Goal: Task Accomplishment & Management: Complete application form

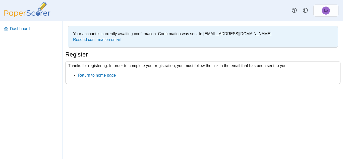
click at [202, 66] on div "Thanks for registering. In order to complete your registration, you must follow…" at bounding box center [202, 72] width 275 height 23
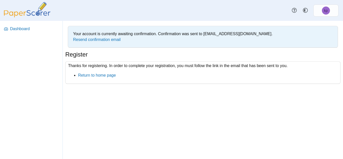
click at [125, 95] on div "Your account is currently awaiting confirmation. Confirmation was sent to gl023…" at bounding box center [203, 90] width 280 height 138
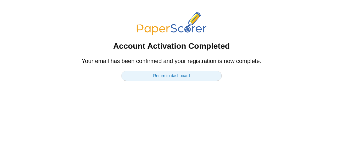
click at [156, 72] on link "Return to dashboard" at bounding box center [171, 76] width 100 height 10
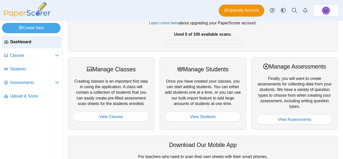
scroll to position [33, 0]
click at [305, 122] on link "View Assessments" at bounding box center [294, 119] width 76 height 10
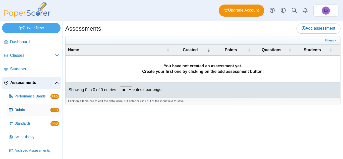
scroll to position [15, 0]
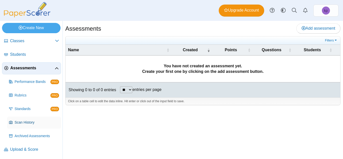
click at [34, 121] on span "Scan History" at bounding box center [37, 122] width 44 height 5
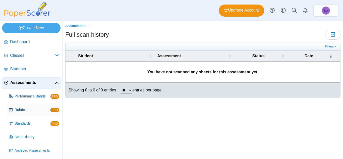
click at [32, 113] on link "Rubrics PRO" at bounding box center [34, 110] width 54 height 12
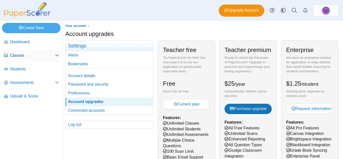
click at [36, 54] on span "Classes" at bounding box center [32, 56] width 45 height 6
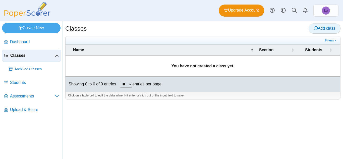
click at [330, 25] on link "Add class" at bounding box center [324, 28] width 32 height 10
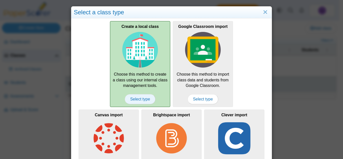
scroll to position [42, 0]
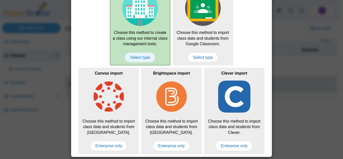
click at [140, 57] on span "Select type" at bounding box center [140, 57] width 30 height 10
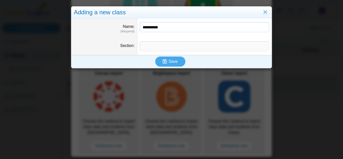
type input "**********"
click at [170, 43] on input "Section" at bounding box center [204, 46] width 129 height 10
type input "*"
click at [165, 65] on button "Save" at bounding box center [170, 61] width 30 height 10
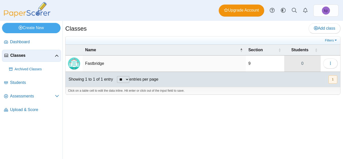
click at [296, 65] on link "0" at bounding box center [302, 63] width 36 height 16
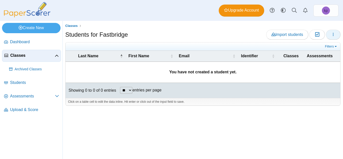
click at [331, 36] on span "button" at bounding box center [333, 34] width 4 height 4
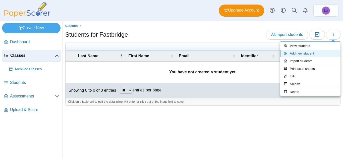
click at [310, 52] on link "Add new student" at bounding box center [310, 54] width 60 height 8
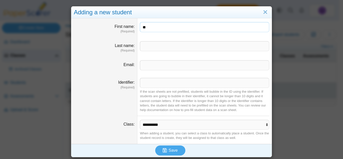
type input "**"
click at [222, 47] on input "Last name" at bounding box center [204, 46] width 129 height 10
type input "*"
click at [201, 80] on input "Identifier" at bounding box center [204, 83] width 129 height 10
type input "*******"
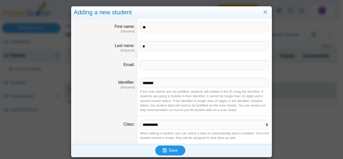
click at [155, 150] on button "Save" at bounding box center [170, 150] width 30 height 10
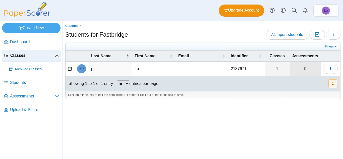
click at [304, 70] on link "0" at bounding box center [305, 69] width 31 height 14
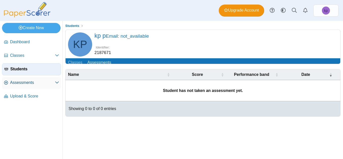
click at [10, 80] on link "Assessments" at bounding box center [31, 83] width 59 height 12
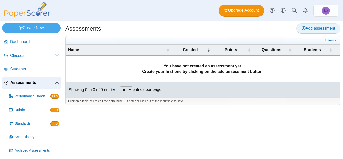
click at [310, 32] on link "Add assessment" at bounding box center [318, 28] width 44 height 10
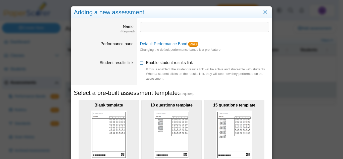
click at [163, 62] on span "Enable student results link If this is enabled, the student results link will b…" at bounding box center [207, 70] width 123 height 20
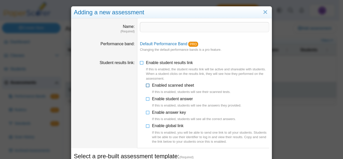
click at [160, 86] on span "Enabled scanned sheet If this is enabled, students will see their scanned tests." at bounding box center [191, 88] width 79 height 11
click at [157, 97] on span "Enable student answer If this is enabled, students will see the answers they pr…" at bounding box center [196, 102] width 89 height 11
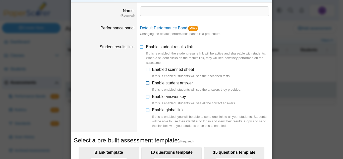
scroll to position [17, 0]
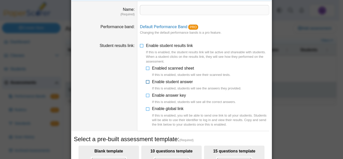
click at [157, 97] on span "Enable answer key If this is enabled, students will see all the correct answers." at bounding box center [194, 98] width 84 height 11
click at [158, 108] on span "Enable global link If this is enabled, you will be able to send one link to all…" at bounding box center [210, 116] width 117 height 20
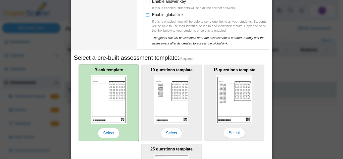
scroll to position [111, 0]
click at [120, 105] on img at bounding box center [109, 99] width 36 height 48
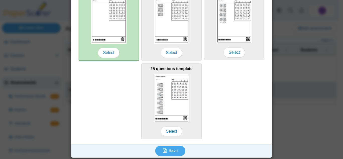
scroll to position [192, 0]
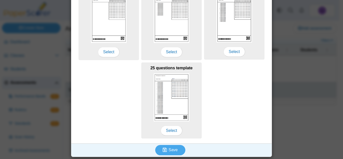
click at [152, 149] on div "Save" at bounding box center [170, 149] width 198 height 13
click at [155, 149] on button "Save" at bounding box center [170, 150] width 30 height 10
type input "****"
click at [177, 150] on button "Save" at bounding box center [170, 150] width 30 height 10
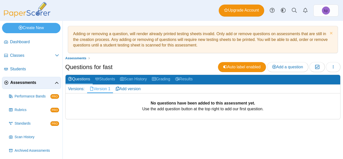
click at [170, 103] on b "No questions have been added to this assessment yet." at bounding box center [203, 103] width 104 height 4
click at [289, 65] on span "Add a question" at bounding box center [287, 67] width 31 height 4
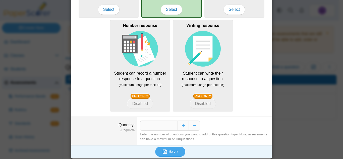
scroll to position [121, 0]
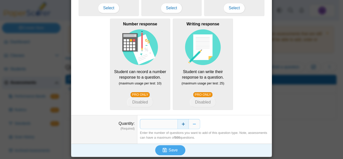
click at [181, 123] on button "Increase" at bounding box center [182, 124] width 11 height 10
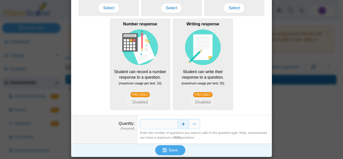
click at [181, 123] on button "Increase" at bounding box center [182, 124] width 11 height 10
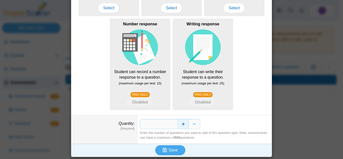
click at [181, 123] on button "Increase" at bounding box center [182, 124] width 11 height 10
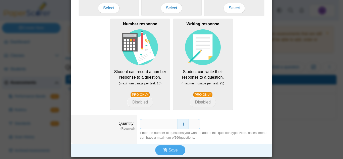
click at [181, 123] on button "Increase" at bounding box center [182, 124] width 11 height 10
drag, startPoint x: 181, startPoint y: 123, endPoint x: 173, endPoint y: 123, distance: 8.3
click at [173, 123] on div "*" at bounding box center [204, 124] width 129 height 10
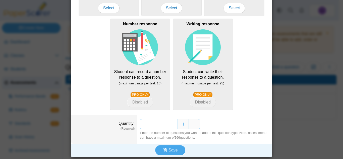
click at [173, 123] on input "*" at bounding box center [159, 124] width 38 height 10
type input "*"
type input "**"
click at [164, 149] on use "submit" at bounding box center [165, 150] width 4 height 4
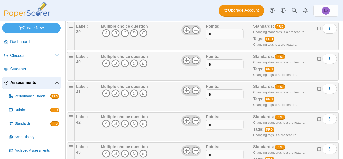
scroll to position [1221, 0]
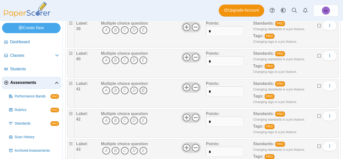
click at [143, 92] on icon "E" at bounding box center [143, 90] width 8 height 8
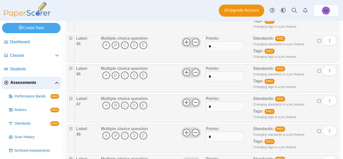
scroll to position [1452, 0]
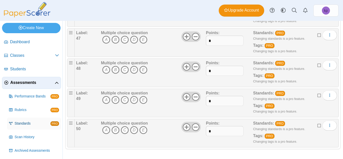
click at [42, 122] on span "Standards" at bounding box center [33, 123] width 36 height 5
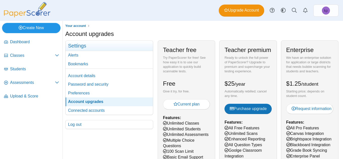
click at [51, 30] on link "Create New" at bounding box center [31, 28] width 58 height 10
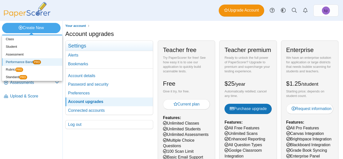
click at [31, 65] on link "Performance Band PRO" at bounding box center [32, 62] width 60 height 8
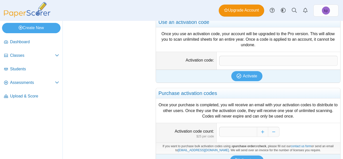
scroll to position [160, 0]
